Goal: Navigation & Orientation: Find specific page/section

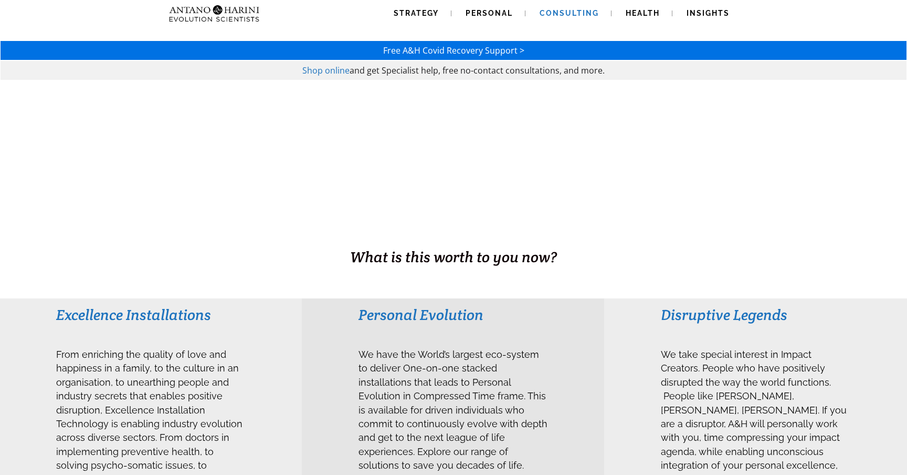
click at [582, 16] on span "Consulting" at bounding box center [569, 13] width 59 height 8
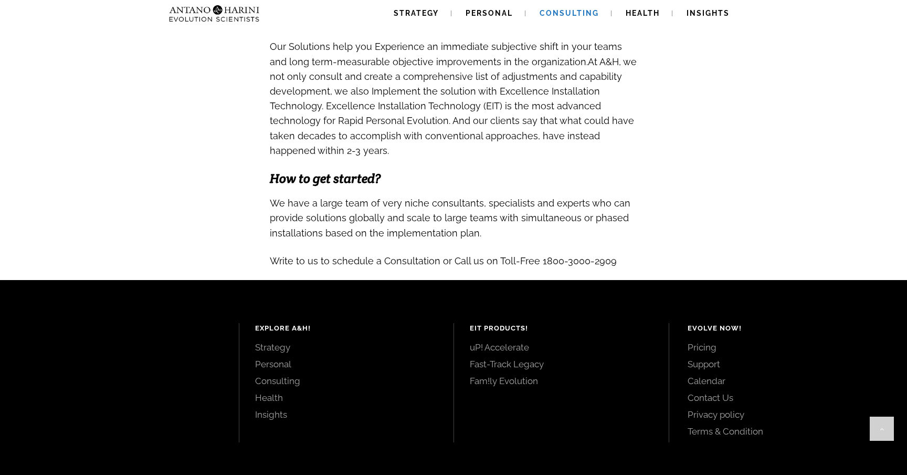
scroll to position [1090, 0]
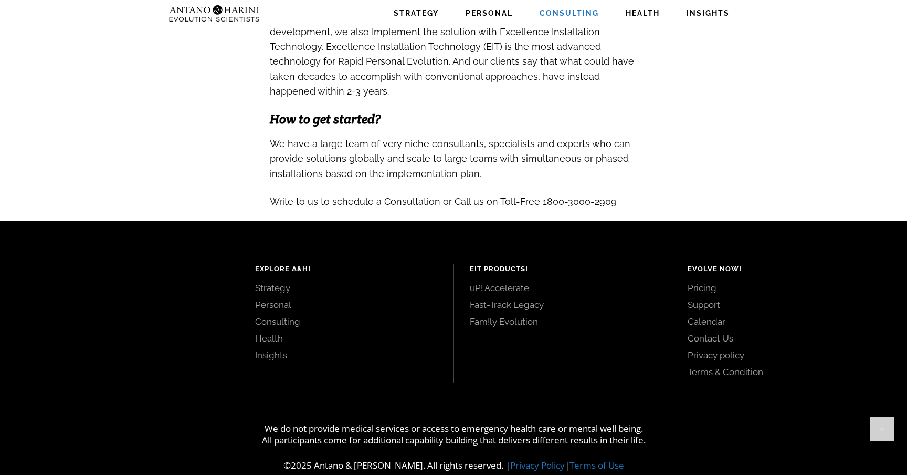
click at [694, 282] on link "Pricing" at bounding box center [786, 288] width 196 height 12
